Goal: Navigation & Orientation: Find specific page/section

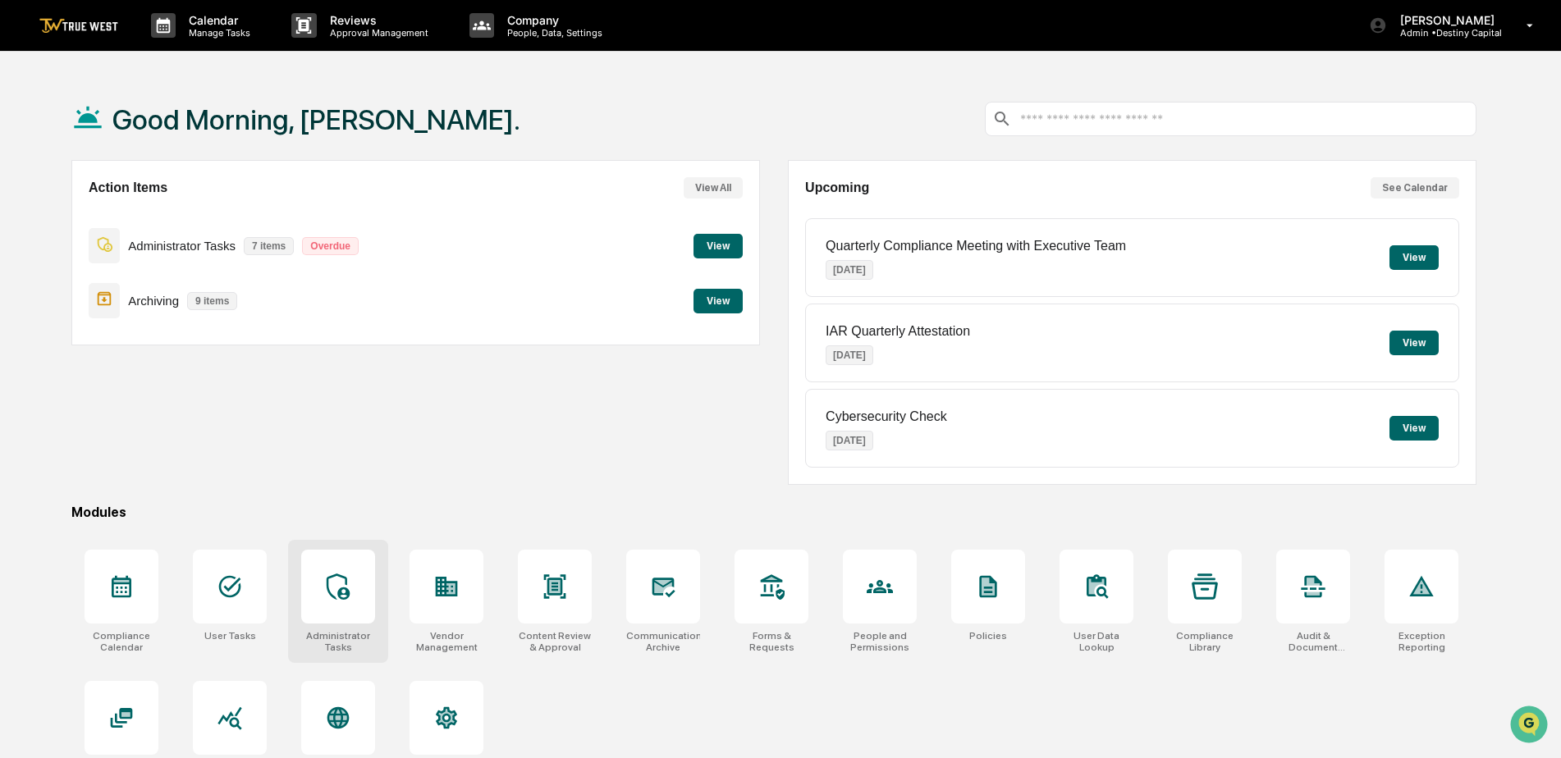
click at [339, 595] on icon at bounding box center [338, 587] width 23 height 26
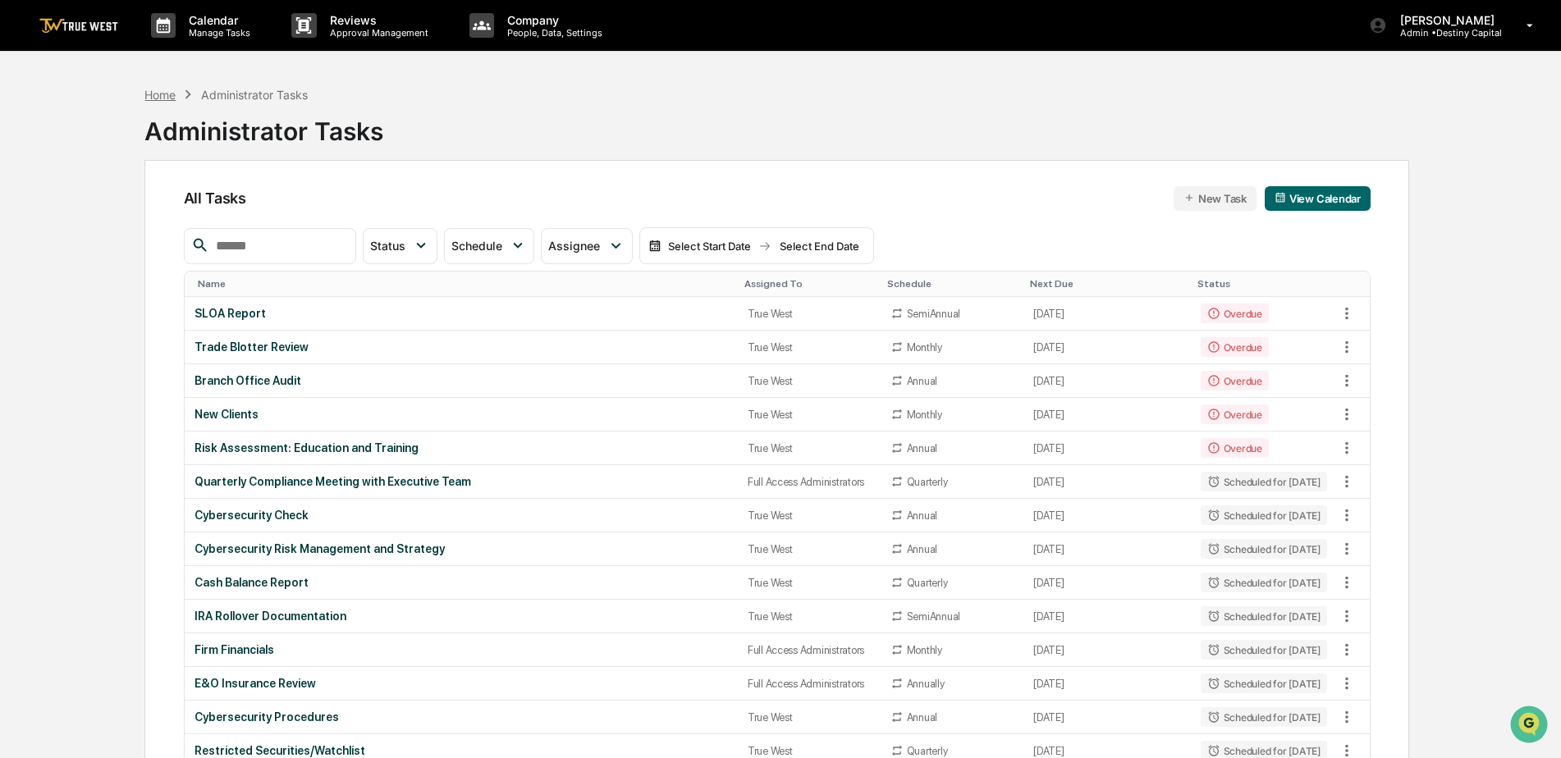
click at [163, 96] on div "Home" at bounding box center [159, 95] width 31 height 14
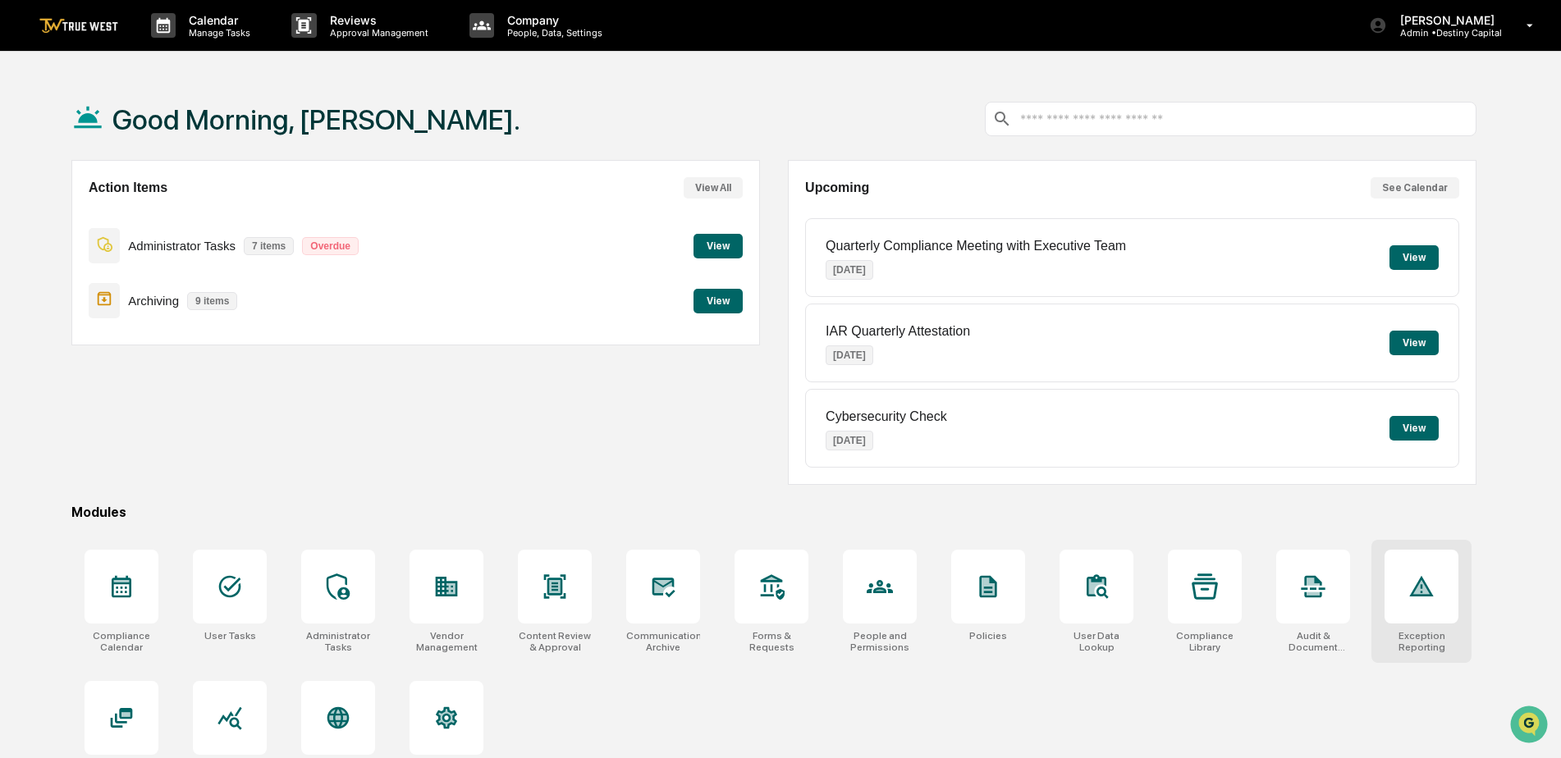
click at [1425, 605] on div at bounding box center [1421, 587] width 74 height 74
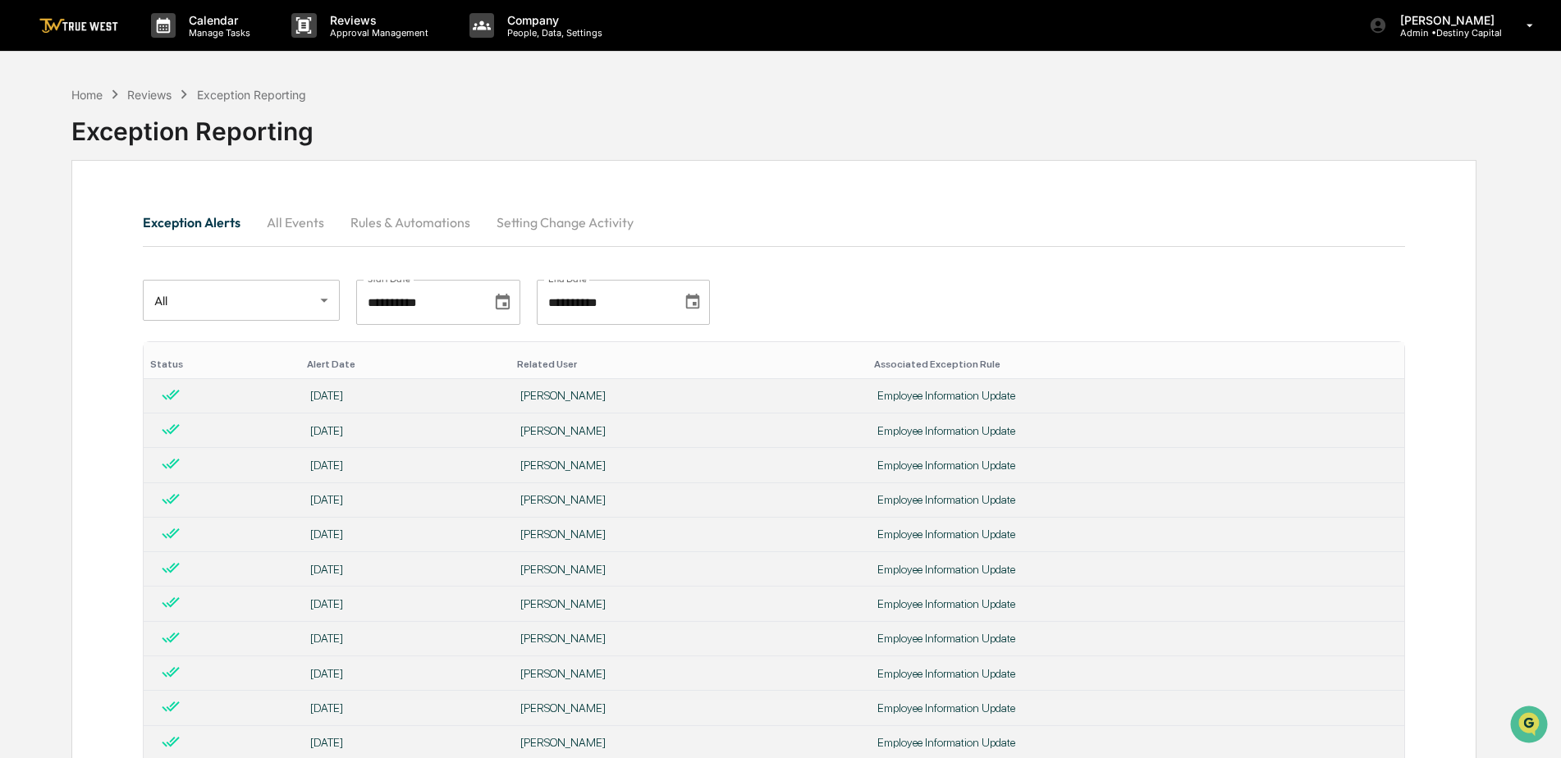
click at [89, 102] on div "Home Reviews Exception Reporting" at bounding box center [188, 94] width 235 height 18
click at [91, 96] on div "Home" at bounding box center [86, 95] width 31 height 14
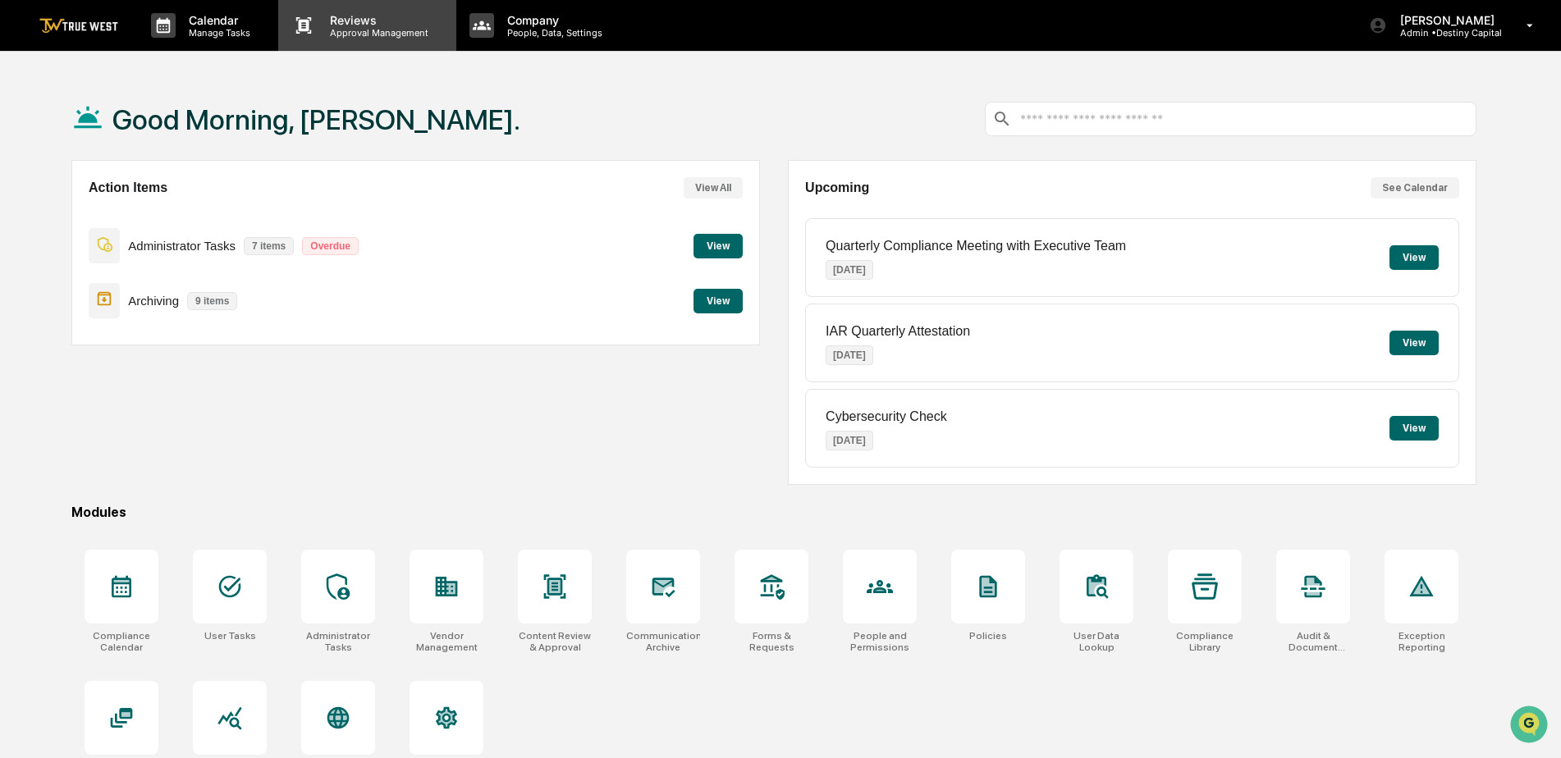
click at [370, 34] on p "Approval Management" at bounding box center [377, 32] width 120 height 11
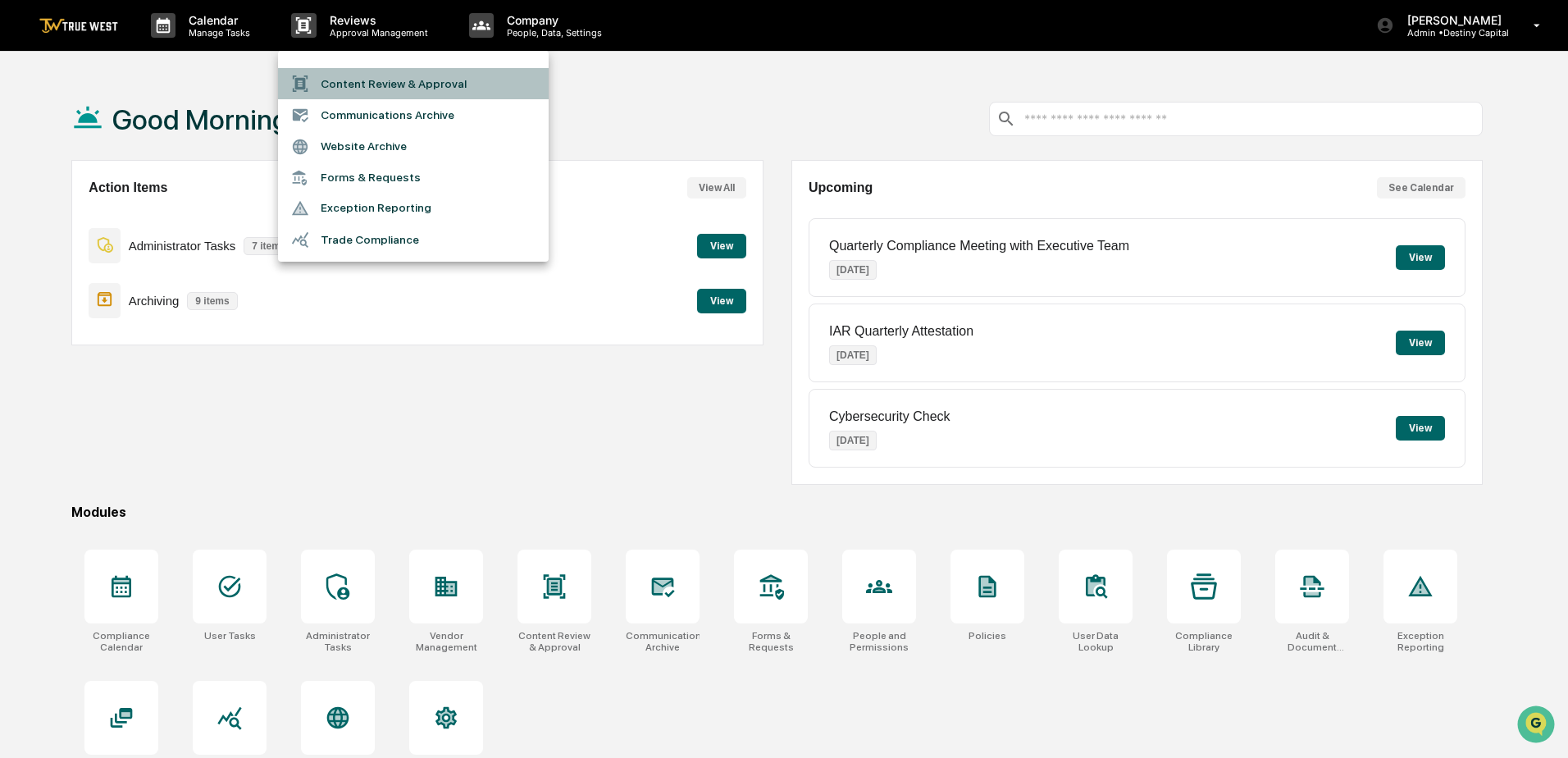
click at [355, 84] on li "Content Review & Approval" at bounding box center [413, 83] width 271 height 31
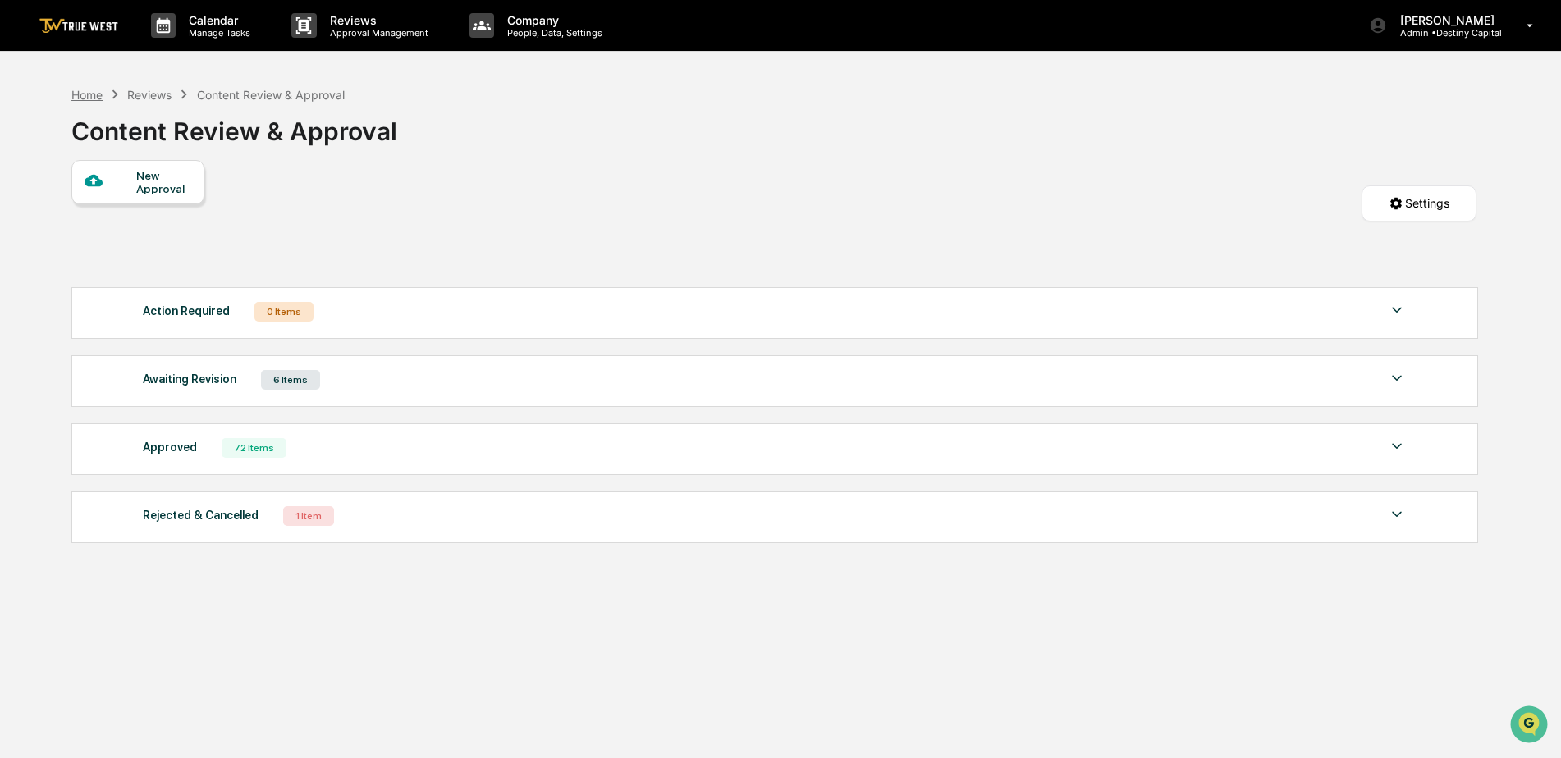
click at [98, 95] on div "Home" at bounding box center [86, 95] width 31 height 14
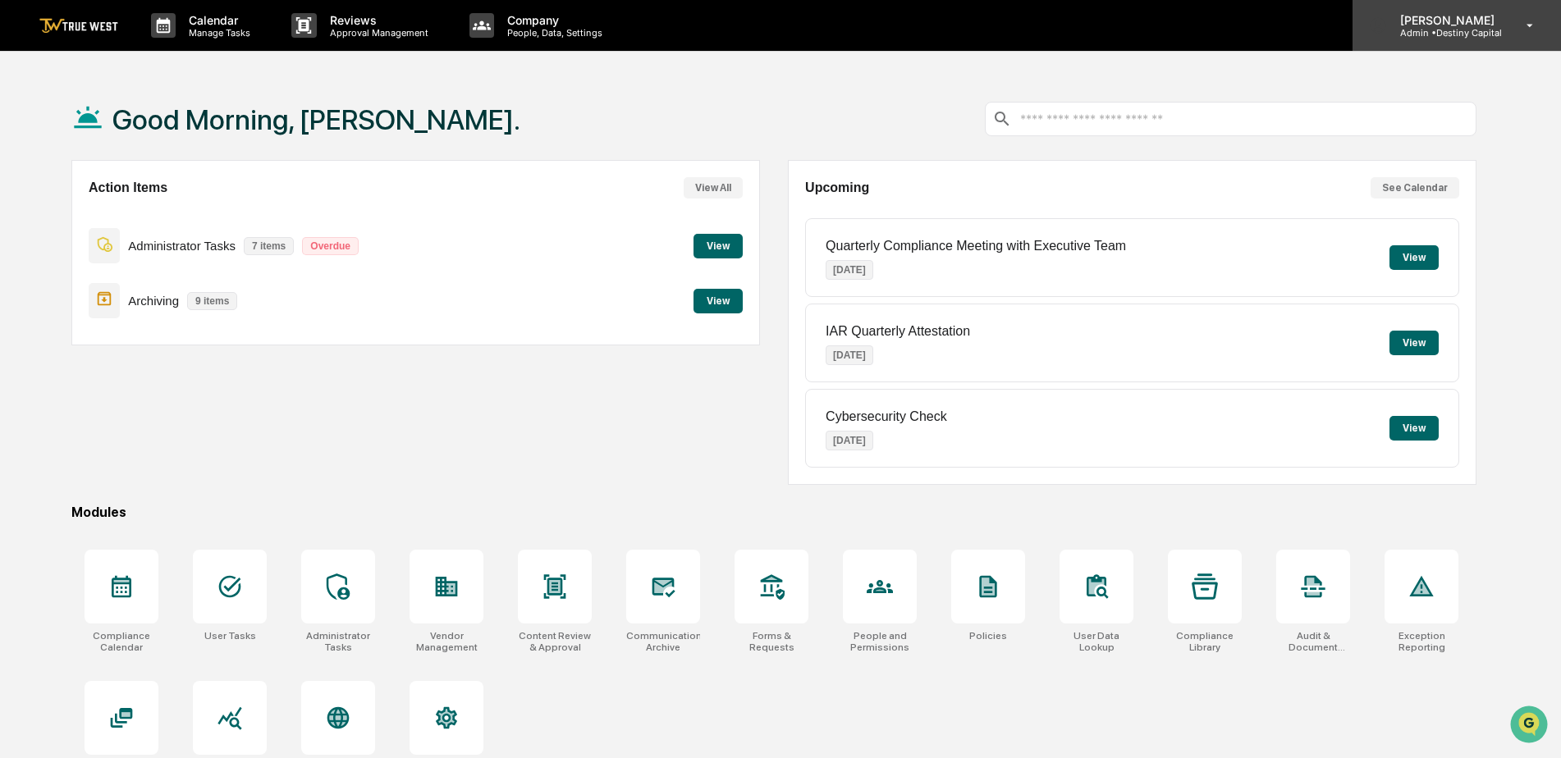
click at [1447, 35] on p "Admin • Destiny Capital" at bounding box center [1445, 32] width 116 height 11
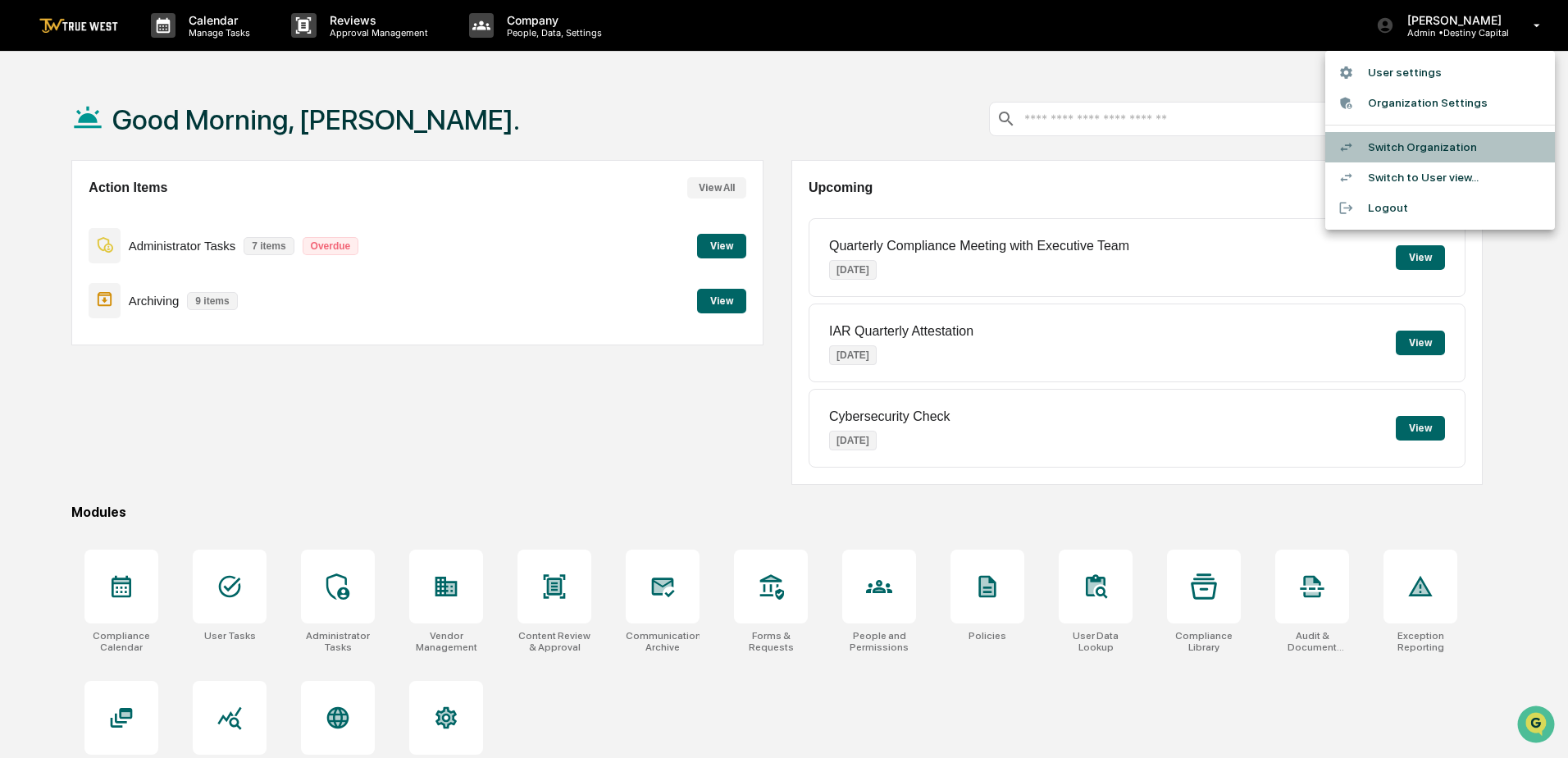
click at [1410, 150] on li "Switch Organization" at bounding box center [1440, 147] width 230 height 30
